Goal: Information Seeking & Learning: Learn about a topic

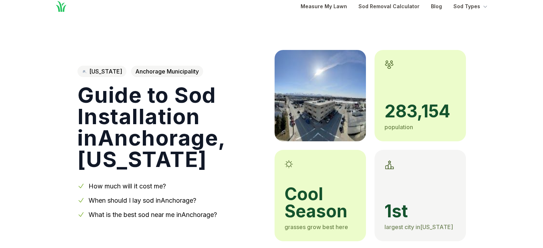
scroll to position [9, 0]
click at [484, 4] on icon "Global" at bounding box center [484, 6] width 7 height 7
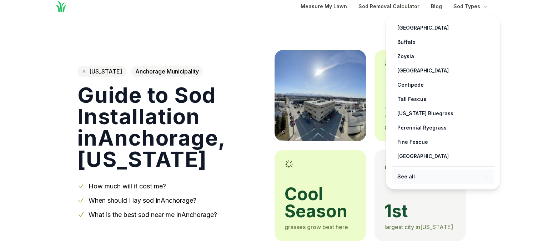
click at [404, 171] on link "See all →" at bounding box center [442, 176] width 103 height 14
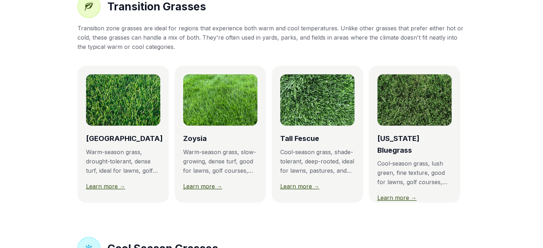
scroll to position [381, 0]
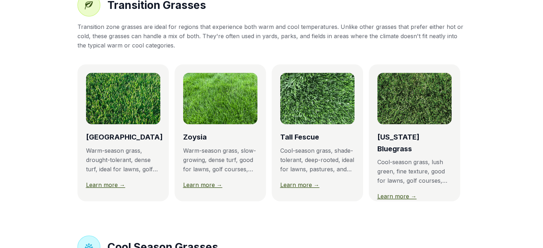
click at [300, 188] on link "Learn more →" at bounding box center [299, 184] width 39 height 7
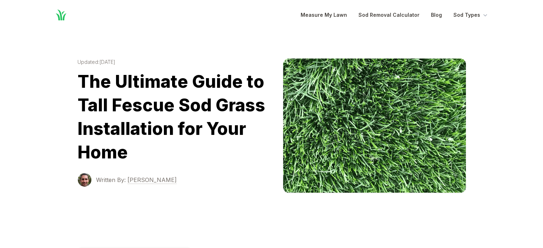
click at [300, 190] on img at bounding box center [374, 126] width 183 height 134
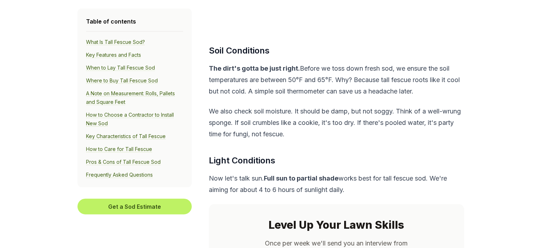
scroll to position [1581, 0]
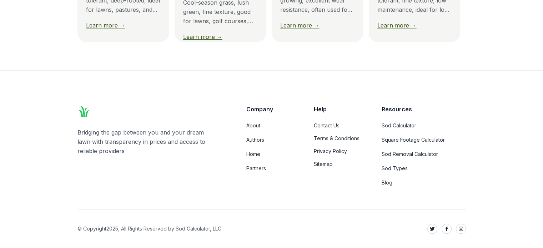
scroll to position [381, 0]
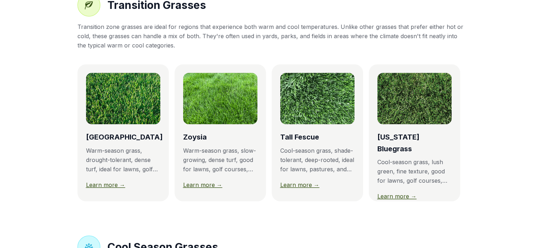
click at [417, 169] on div "Cool-season grass, lush green, fine texture, good for lawns, golf courses, and …" at bounding box center [414, 171] width 74 height 28
click at [400, 193] on link "Learn more →" at bounding box center [396, 196] width 39 height 7
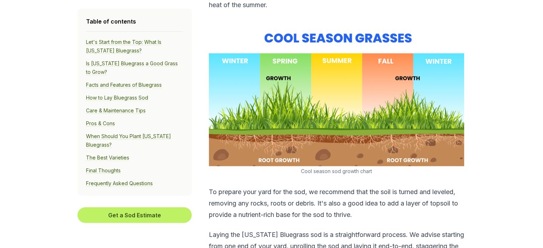
scroll to position [1866, 0]
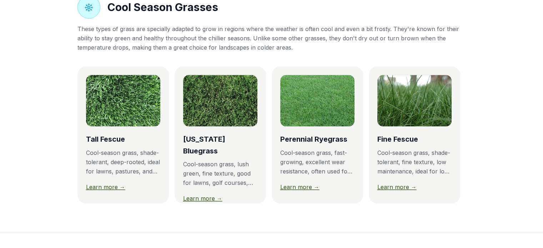
scroll to position [620, 0]
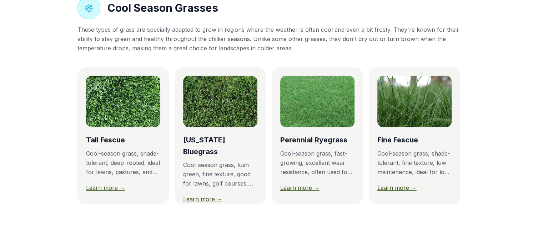
click at [305, 191] on link "Learn more →" at bounding box center [299, 187] width 39 height 7
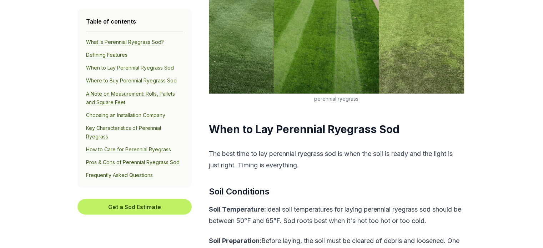
scroll to position [1187, 0]
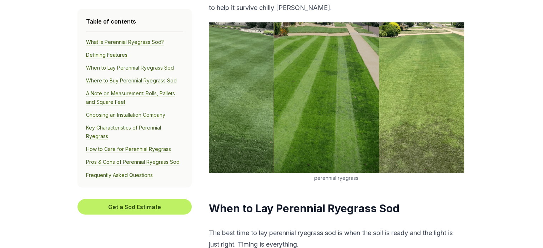
scroll to position [620, 0]
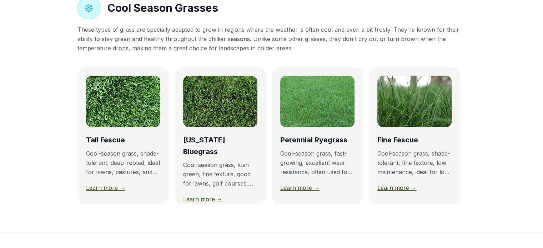
click at [215, 160] on div "Cool-season grass, lush green, fine texture, good for lawns, golf courses, and …" at bounding box center [220, 174] width 74 height 28
click at [214, 202] on div "Learn more →" at bounding box center [220, 198] width 74 height 9
click at [210, 196] on link "Learn more →" at bounding box center [202, 199] width 39 height 7
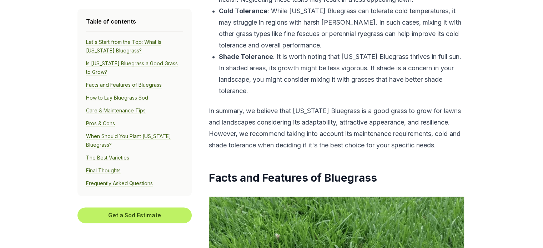
scroll to position [1076, 0]
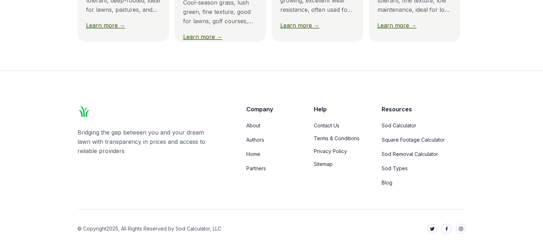
scroll to position [620, 0]
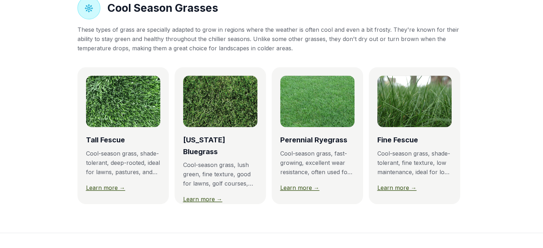
click at [116, 191] on link "Learn more →" at bounding box center [105, 187] width 39 height 7
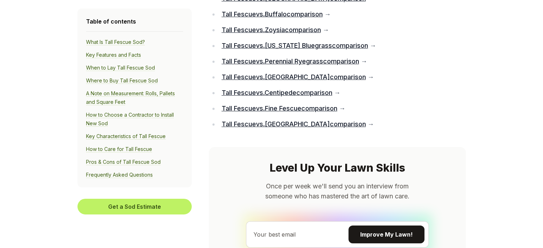
scroll to position [5054, 0]
